Goal: Navigation & Orientation: Find specific page/section

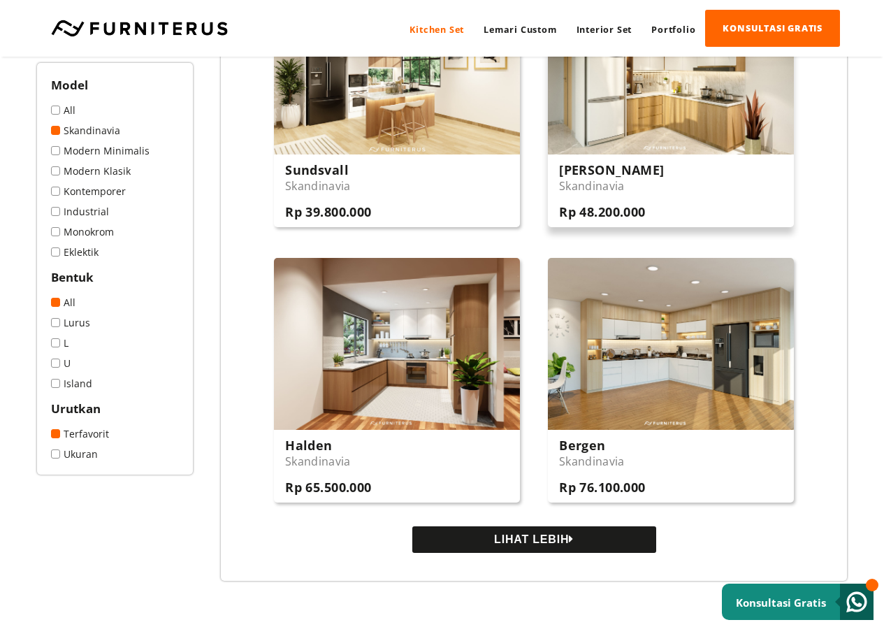
scroll to position [1118, 0]
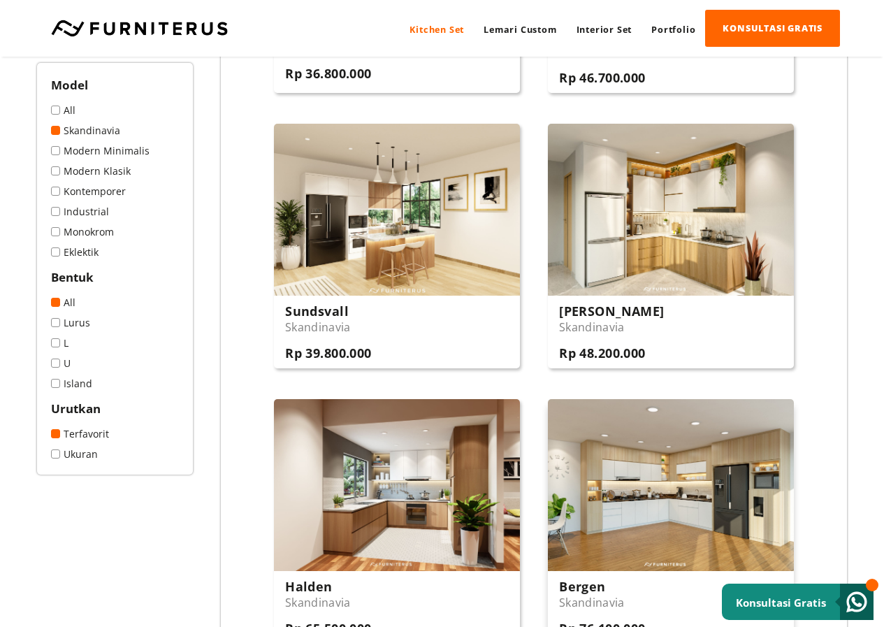
click at [667, 476] on img at bounding box center [671, 485] width 246 height 172
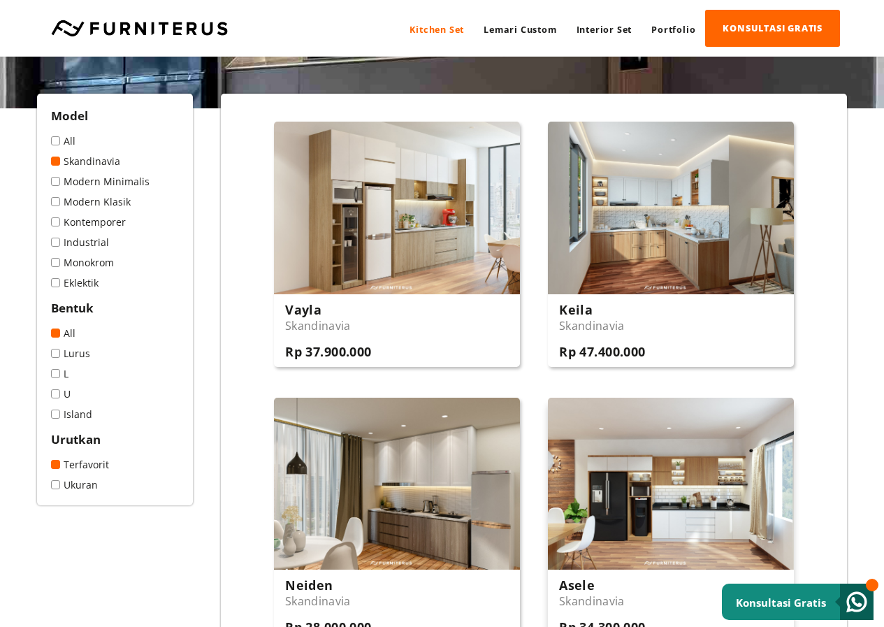
scroll to position [280, 0]
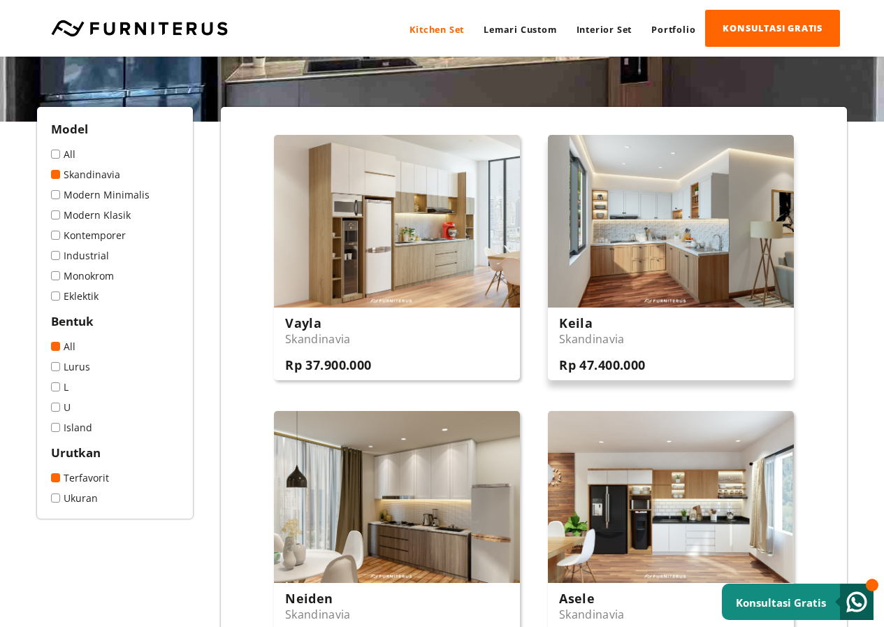
click at [720, 222] on img at bounding box center [671, 221] width 246 height 172
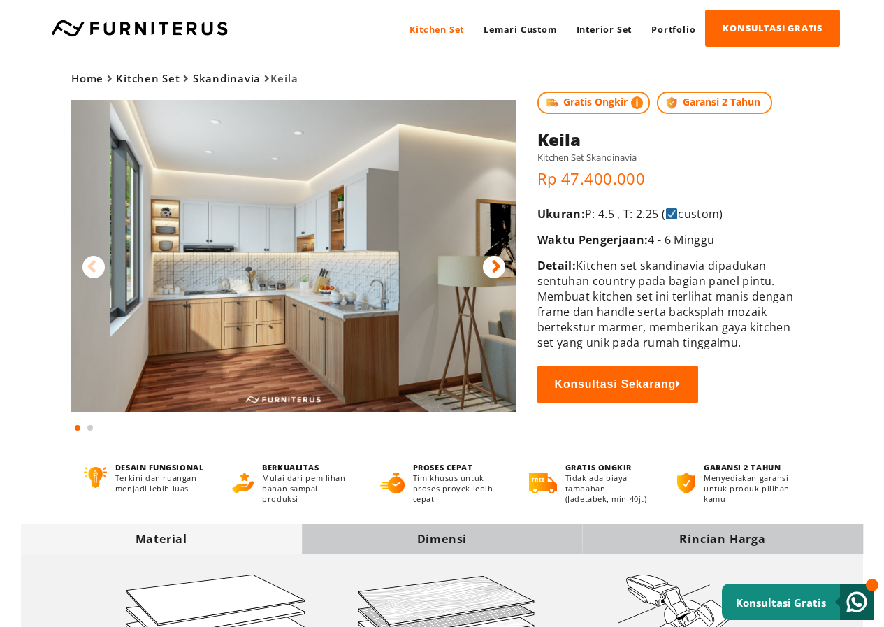
click at [489, 267] on div at bounding box center [494, 267] width 22 height 22
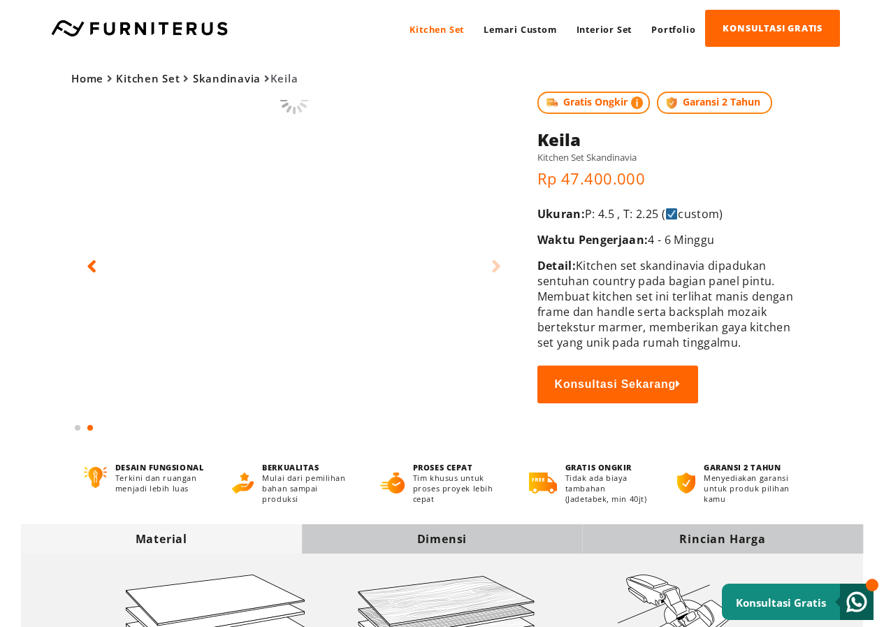
click at [489, 267] on div at bounding box center [494, 267] width 22 height 22
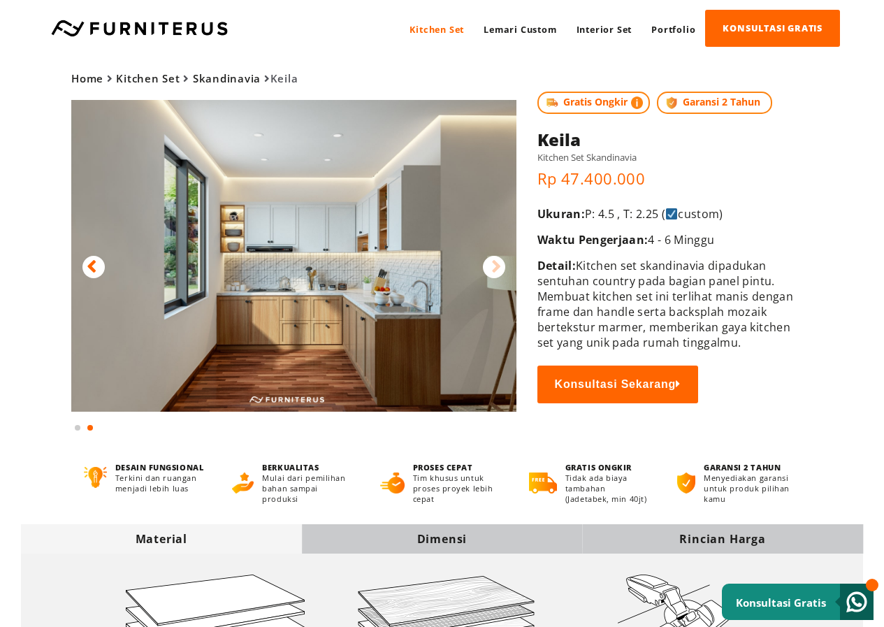
click at [489, 267] on div at bounding box center [494, 267] width 22 height 22
click at [498, 267] on icon at bounding box center [496, 267] width 10 height 20
click at [526, 36] on link "Lemari Custom" at bounding box center [520, 29] width 92 height 38
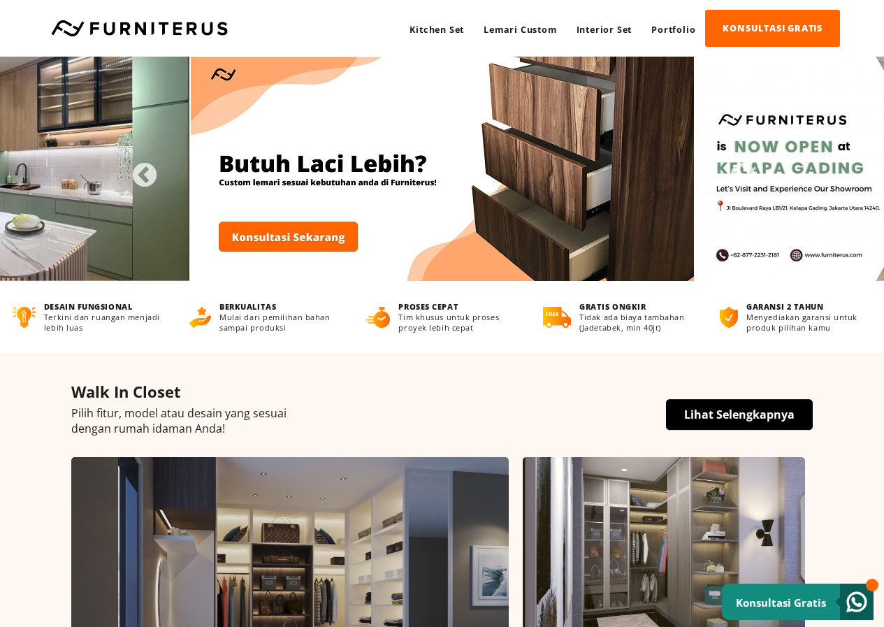
click at [614, 24] on link "Interior Set" at bounding box center [604, 29] width 75 height 38
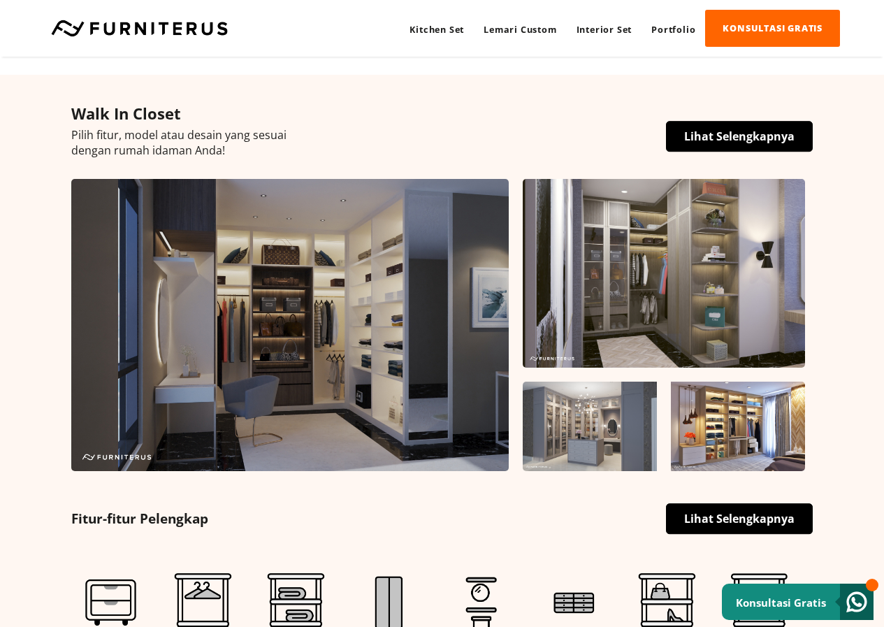
scroll to position [280, 0]
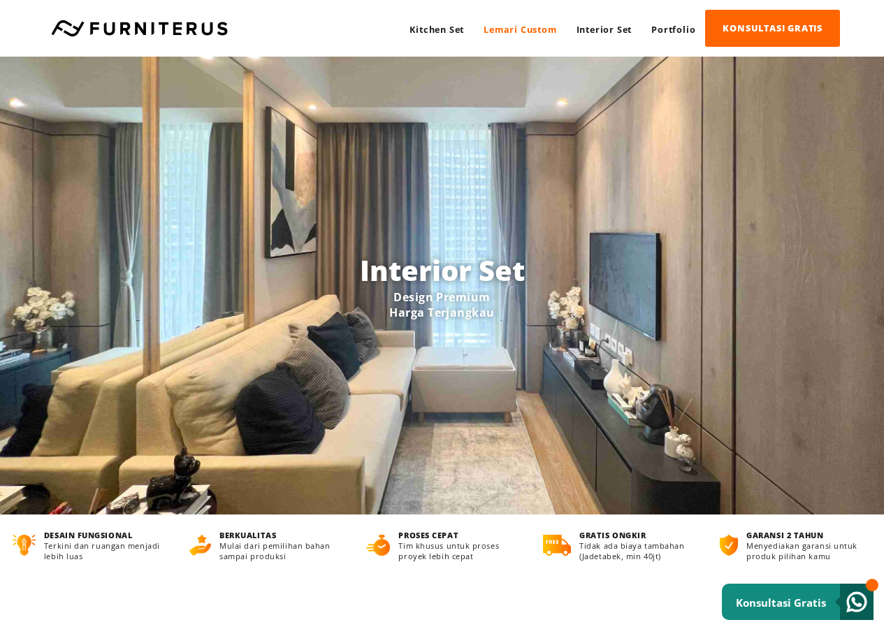
click at [531, 27] on link "Lemari Custom" at bounding box center [520, 29] width 92 height 38
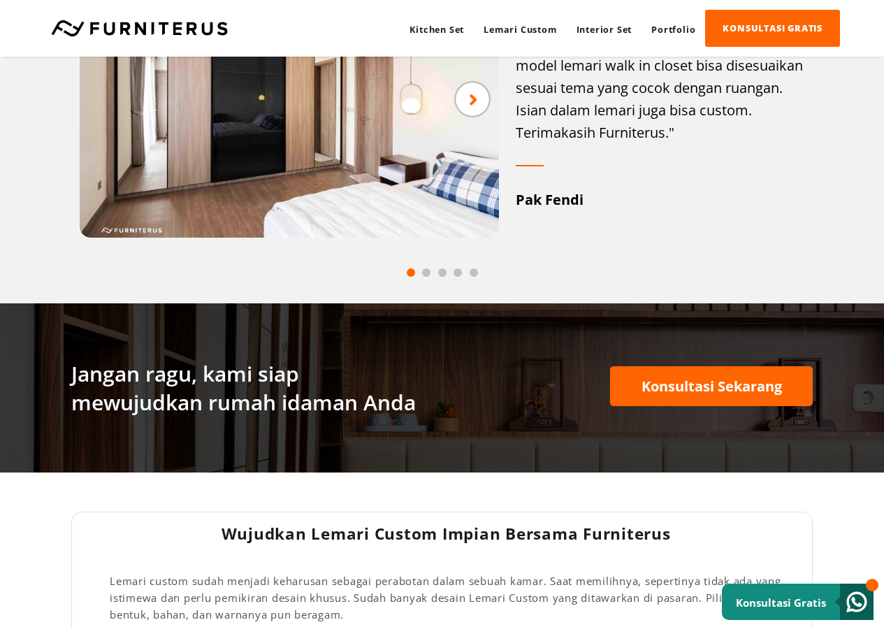
scroll to position [1677, 0]
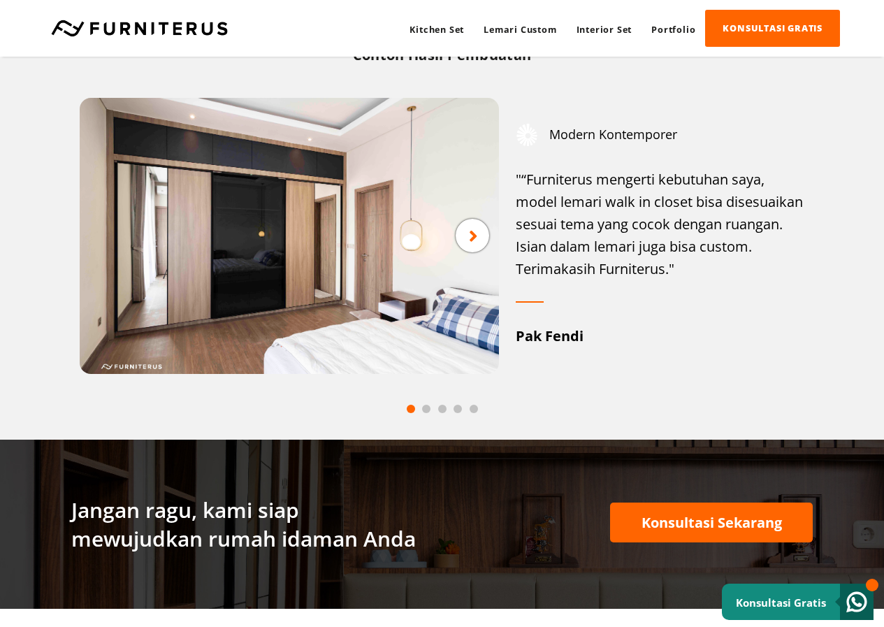
click at [425, 412] on span at bounding box center [426, 409] width 8 height 8
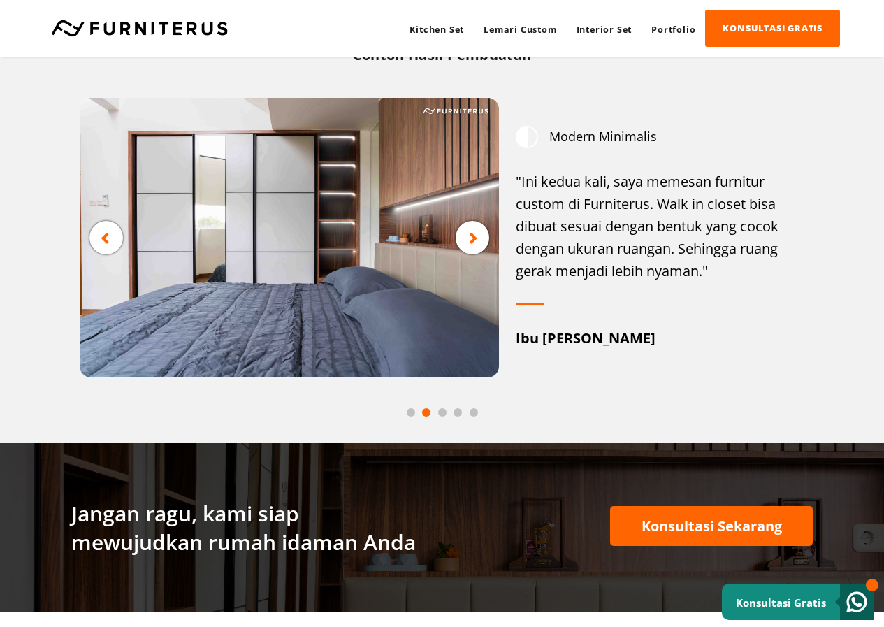
click at [445, 410] on span at bounding box center [442, 412] width 8 height 8
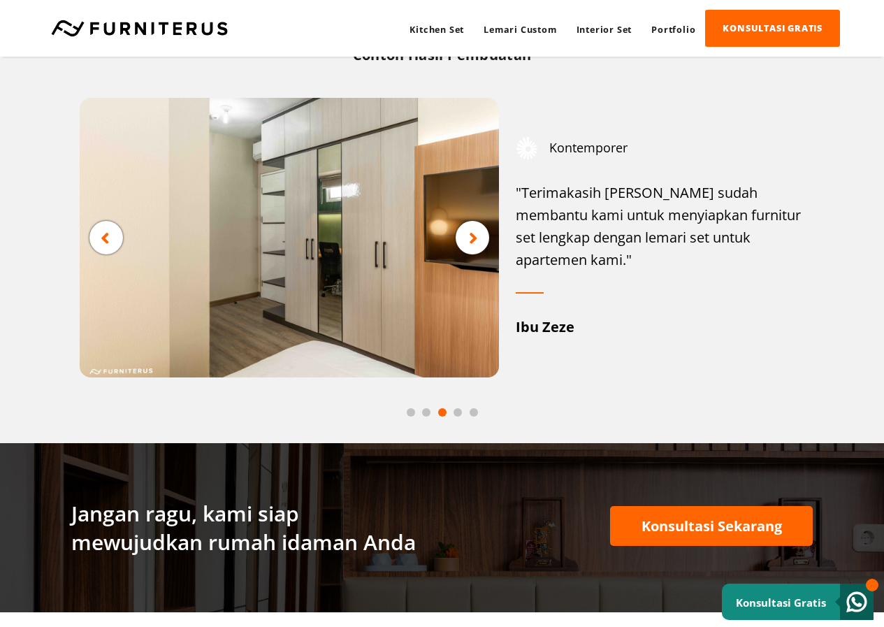
click at [445, 410] on span at bounding box center [442, 412] width 8 height 8
click at [426, 409] on span at bounding box center [426, 412] width 8 height 8
